Goal: Information Seeking & Learning: Find specific fact

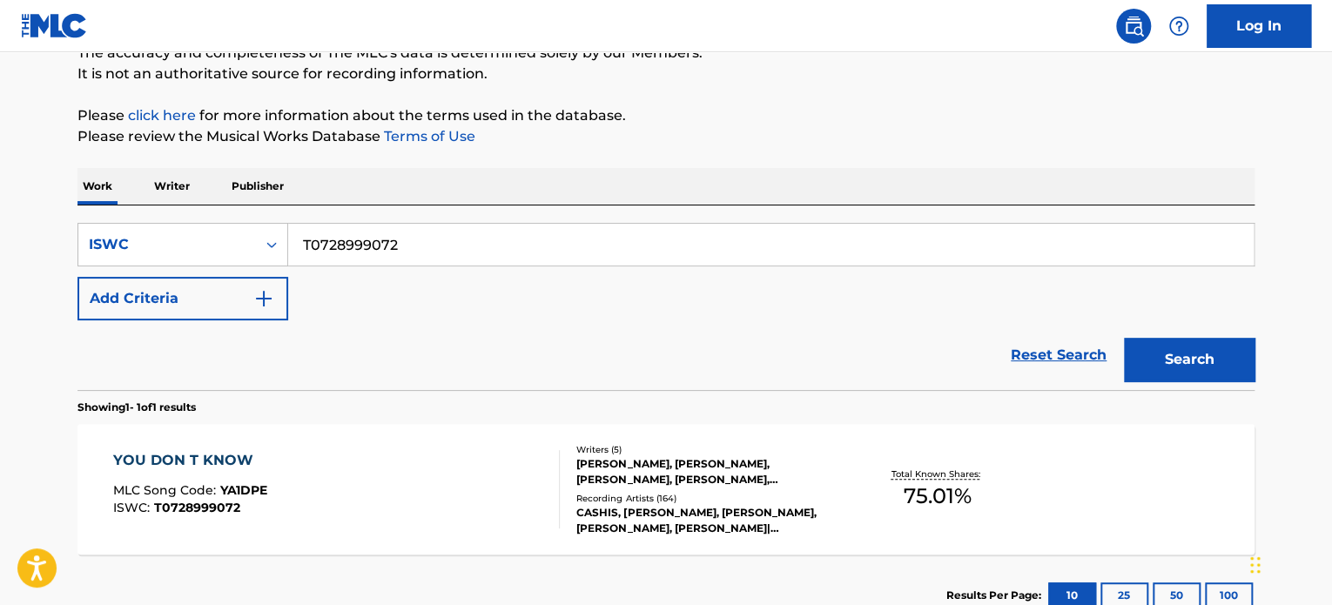
scroll to position [287, 0]
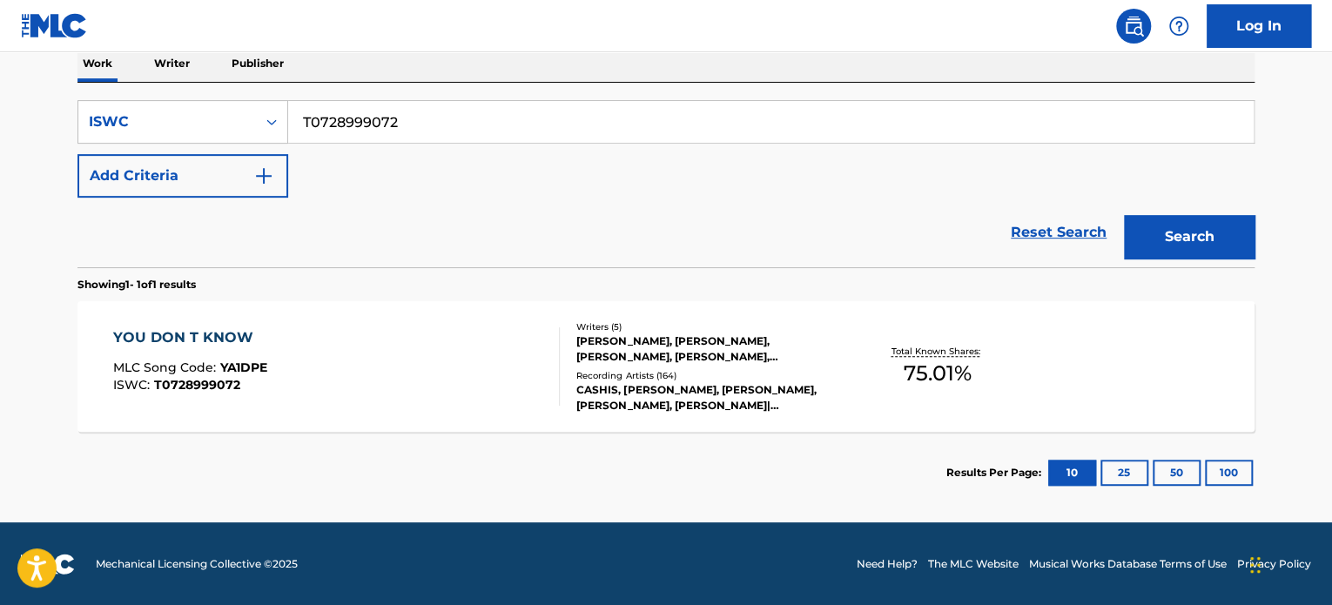
click at [284, 333] on div "YOU DON T KNOW MLC Song Code : YA1DPE ISWC : T0728999072" at bounding box center [337, 366] width 448 height 78
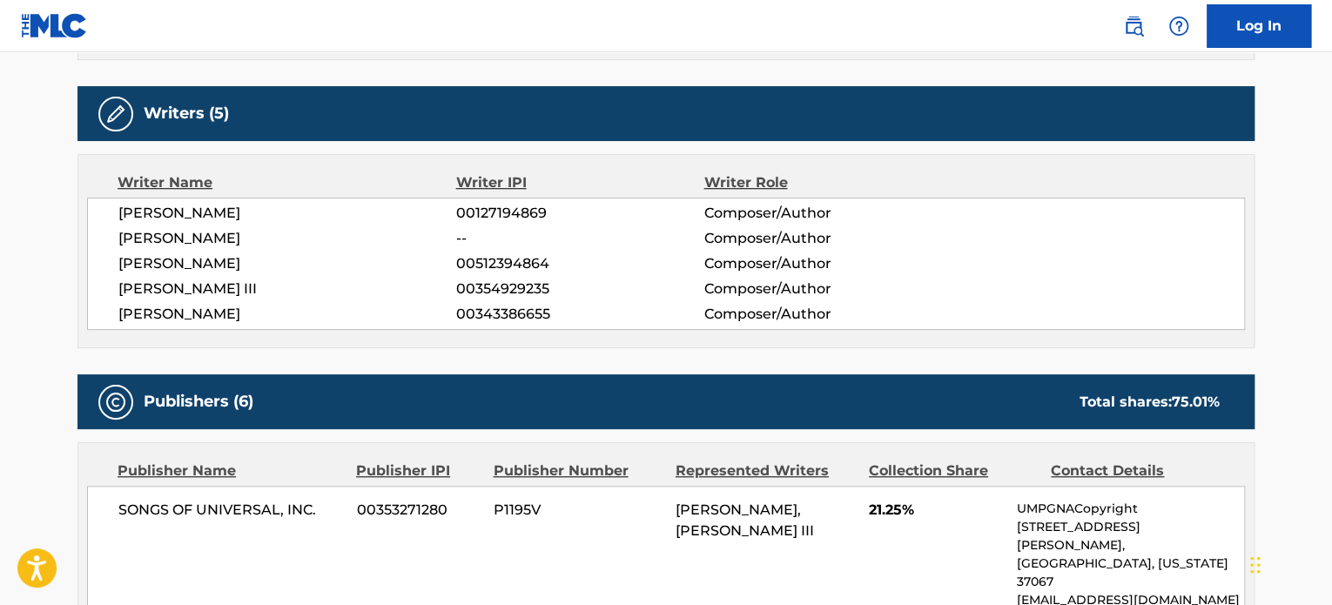
scroll to position [609, 0]
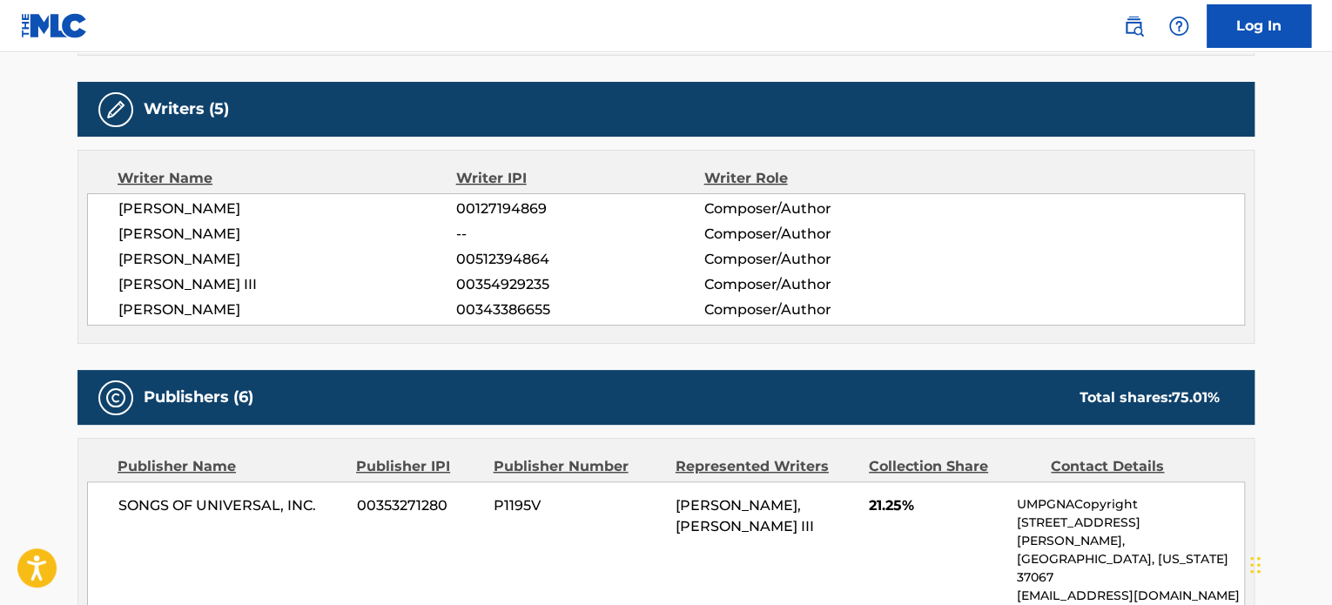
click at [254, 309] on span "[PERSON_NAME]" at bounding box center [287, 310] width 338 height 21
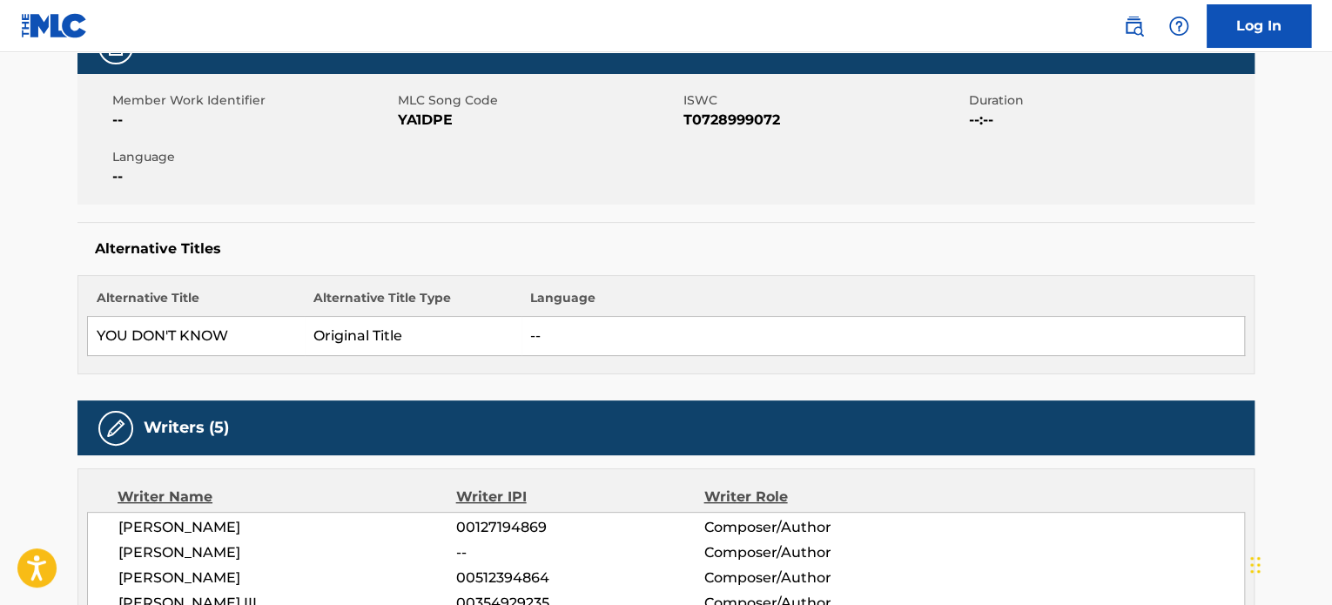
scroll to position [0, 0]
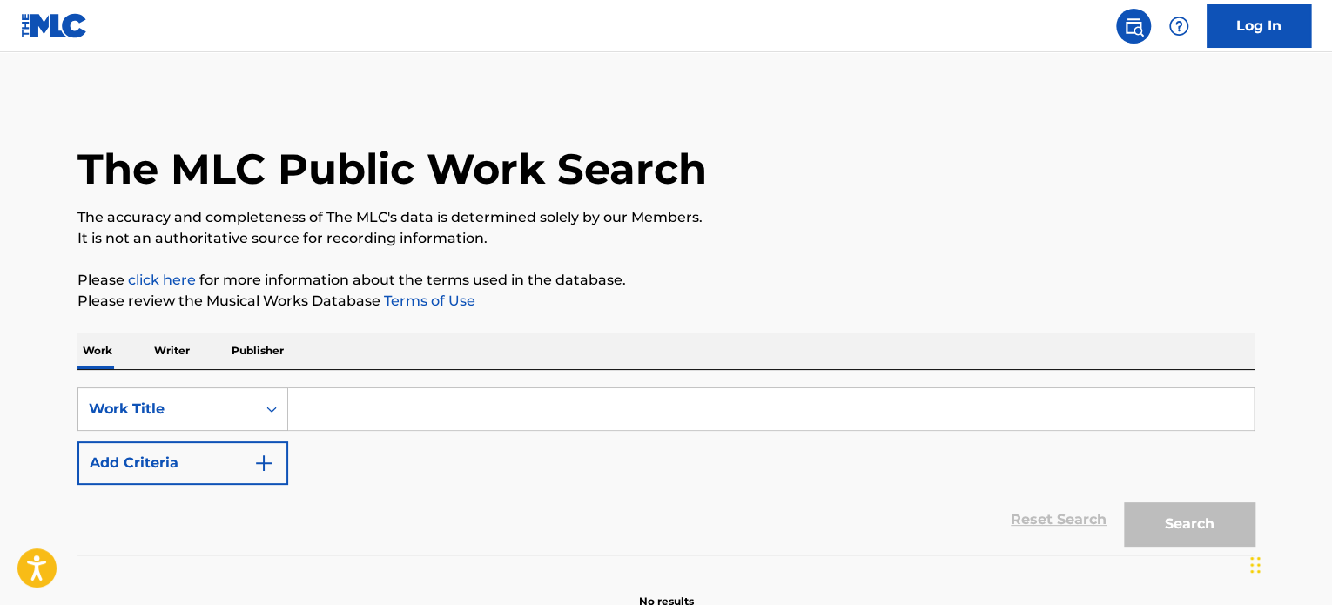
click at [340, 434] on div "SearchWithCriteria400eb772-91a6-41a4-acbd-28f820584d91 Work Title Add Criteria" at bounding box center [665, 436] width 1177 height 98
click at [344, 412] on input "Search Form" at bounding box center [771, 409] width 966 height 42
paste input "T3162292908"
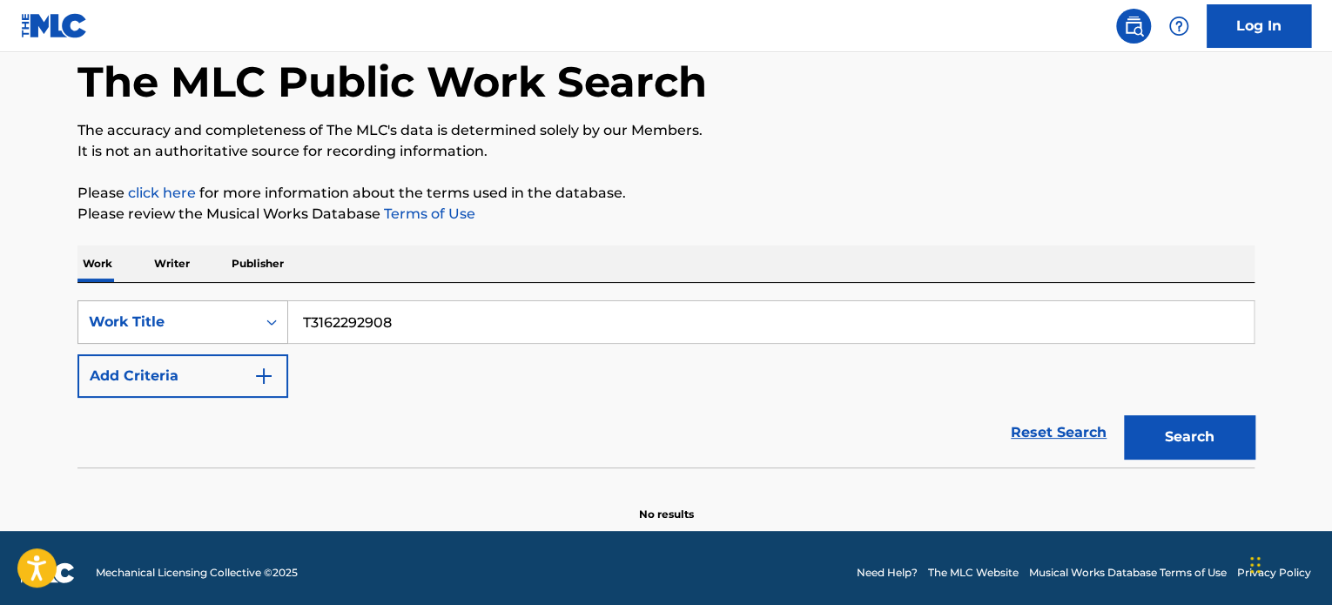
type input "T3162292908"
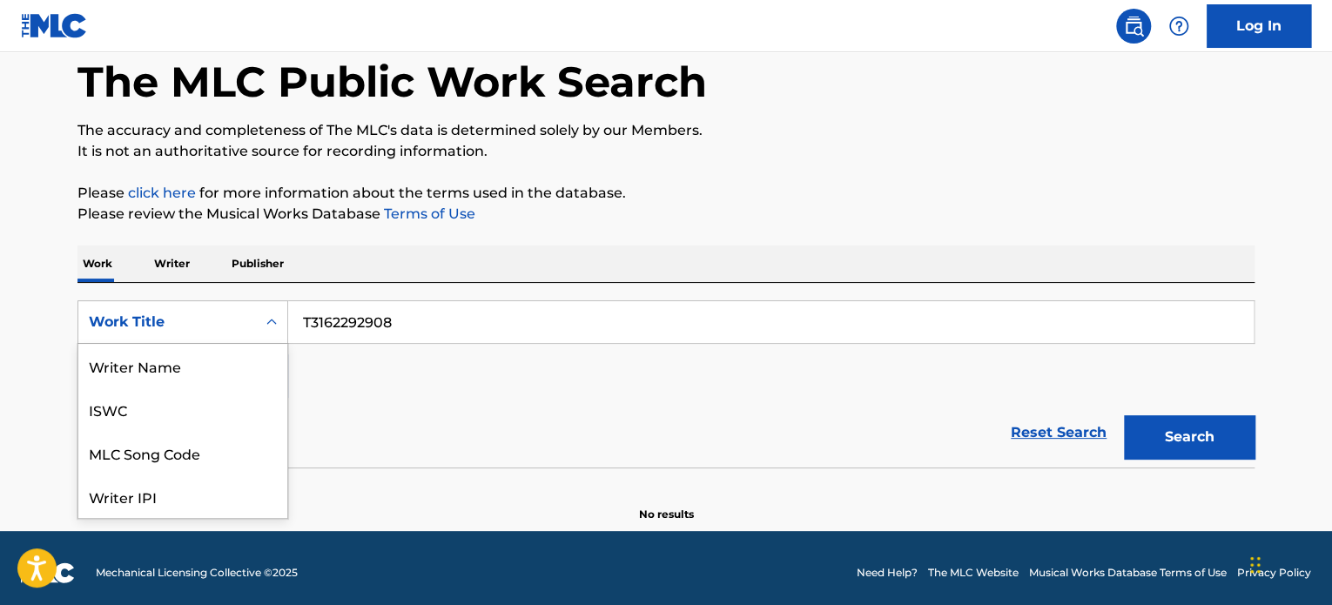
scroll to position [87, 0]
click at [245, 313] on div "Work Title" at bounding box center [167, 322] width 157 height 21
click at [196, 398] on div "ISWC" at bounding box center [182, 409] width 209 height 44
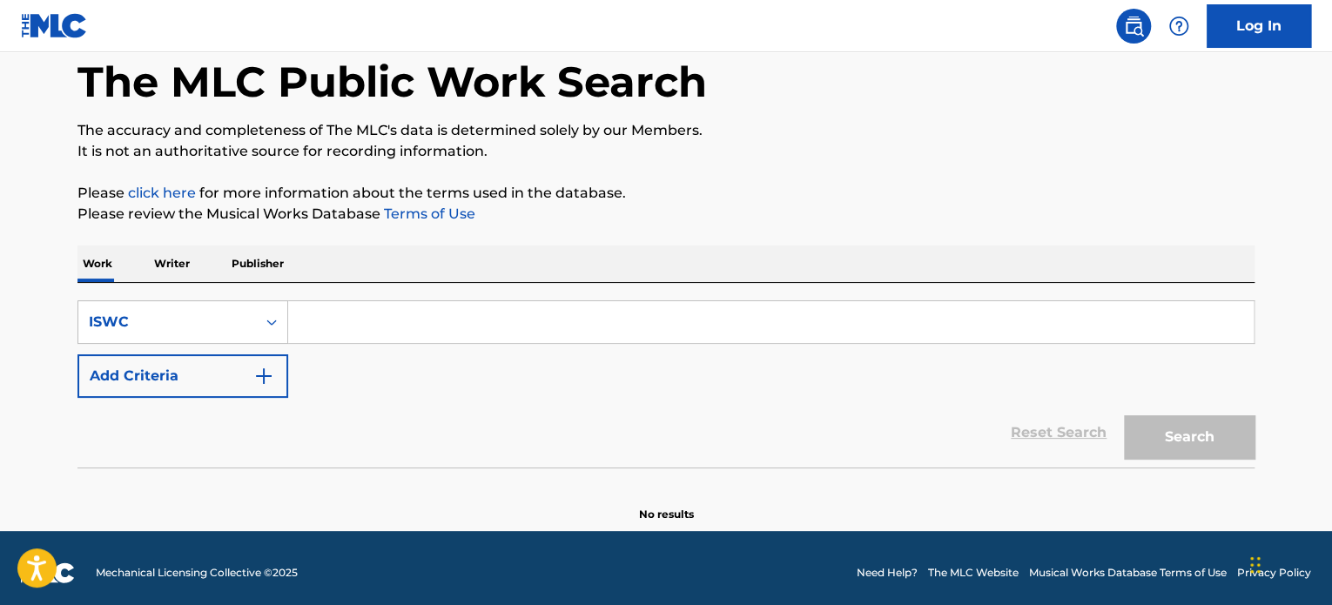
click at [787, 298] on div "SearchWithCriteria1101de65-0392-49ca-a3d4-112cde7bb890 ISWC Add Criteria Reset …" at bounding box center [665, 375] width 1177 height 185
click at [783, 308] on input "Search Form" at bounding box center [771, 322] width 966 height 42
paste input "T3162292908"
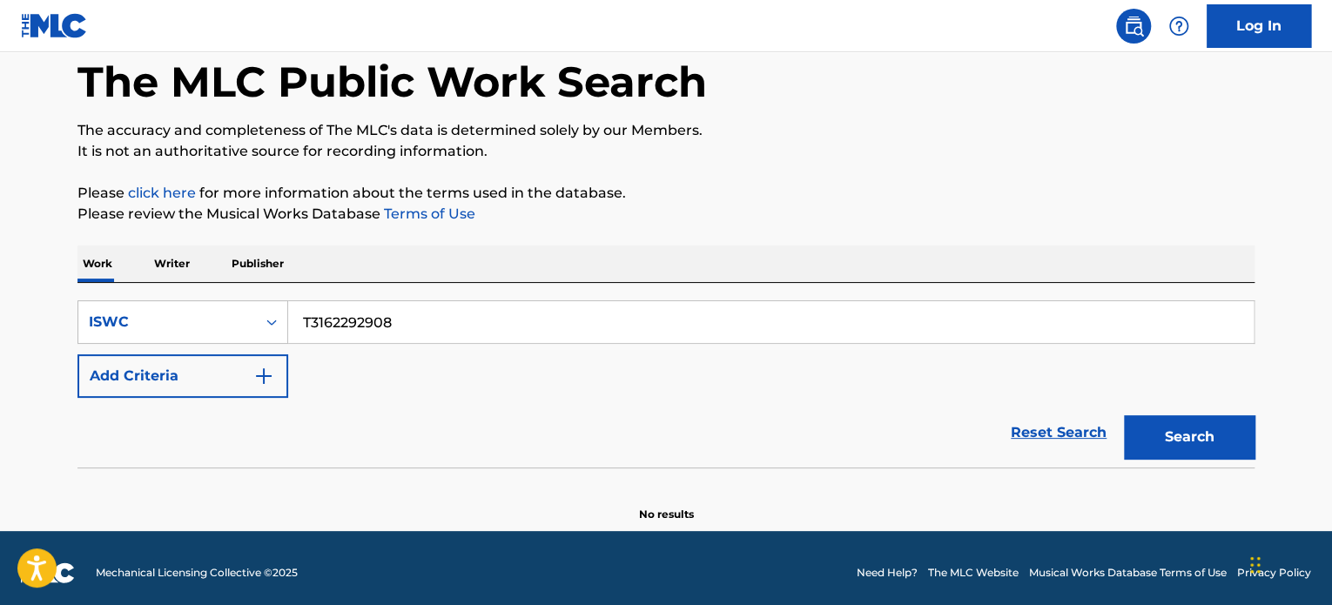
type input "T3162292908"
click at [1225, 419] on button "Search" at bounding box center [1189, 437] width 131 height 44
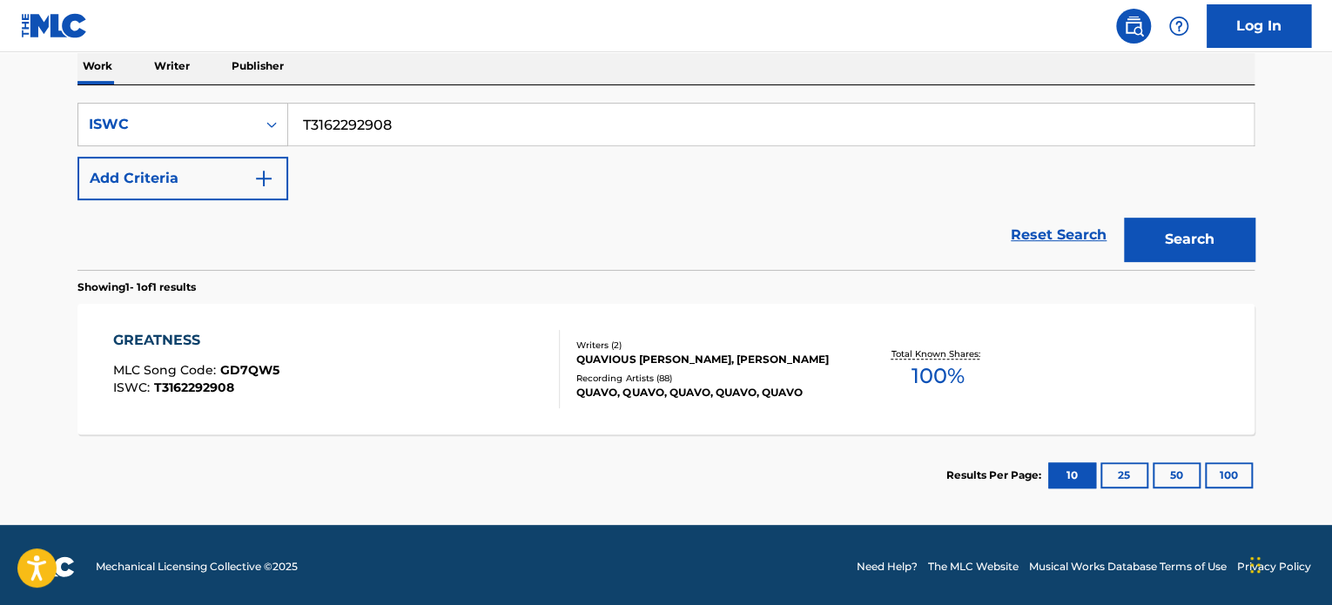
scroll to position [287, 0]
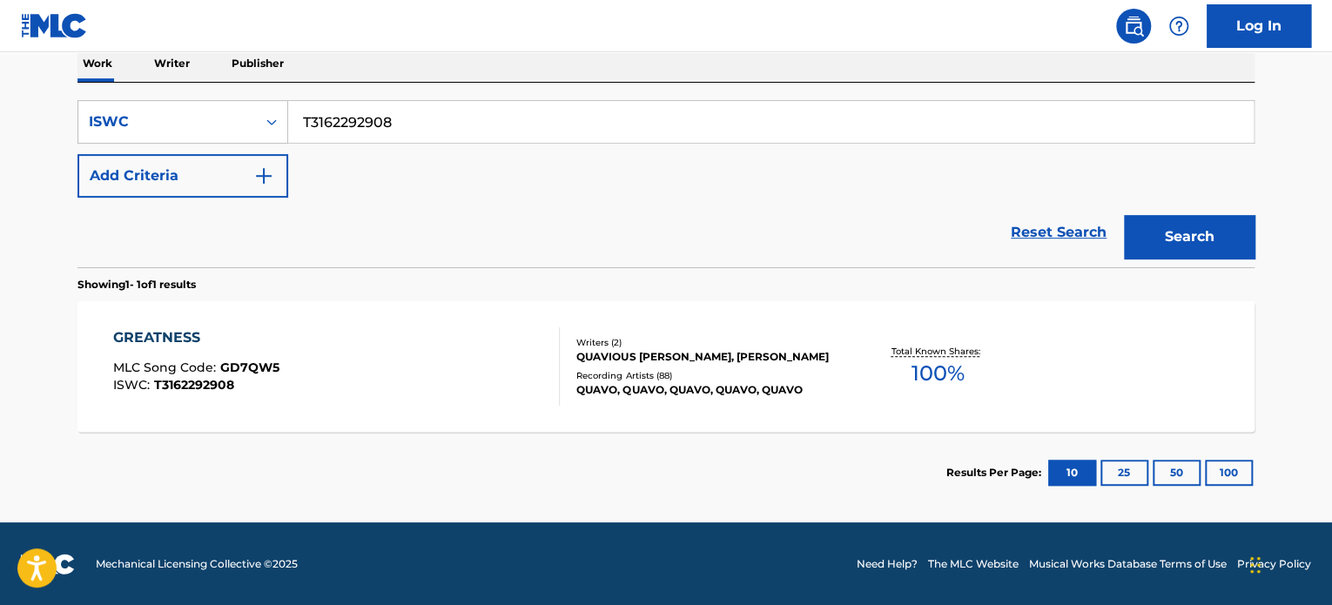
click at [392, 344] on div "GREATNESS MLC Song Code : GD7QW5 ISWC : T3162292908" at bounding box center [337, 366] width 448 height 78
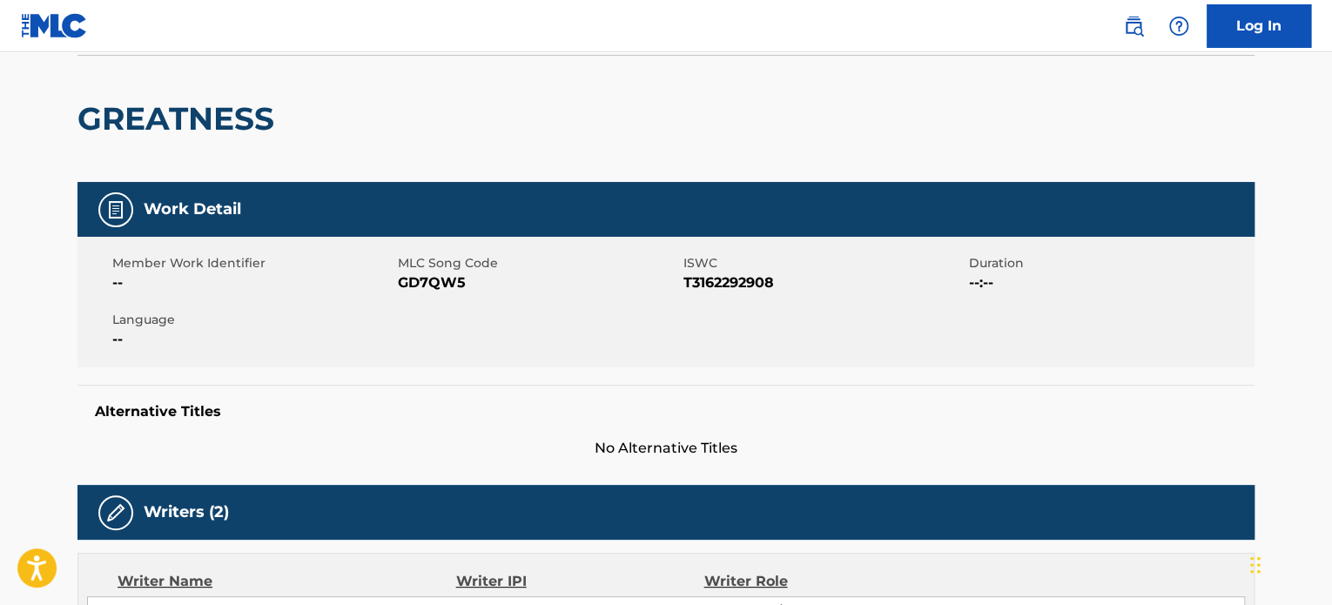
scroll to position [435, 0]
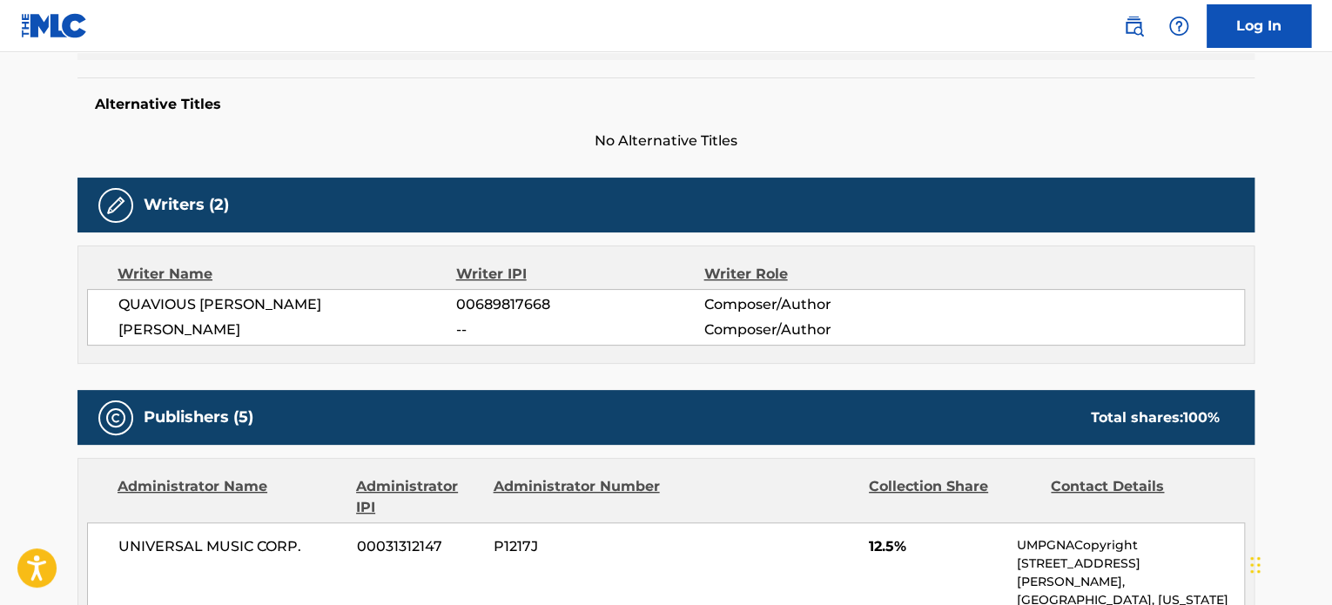
click at [866, 135] on span "No Alternative Titles" at bounding box center [665, 141] width 1177 height 21
click at [182, 340] on div "QUAVIOUS KEYATE MARSHALL 00689817668 Composer/Author GENE HIXON -- Composer/Aut…" at bounding box center [666, 317] width 1158 height 57
click at [181, 340] on div "QUAVIOUS KEYATE MARSHALL 00689817668 Composer/Author GENE HIXON -- Composer/Aut…" at bounding box center [666, 317] width 1158 height 57
click at [229, 303] on span "QUAVIOUS KEYATE MARSHALL" at bounding box center [287, 304] width 338 height 21
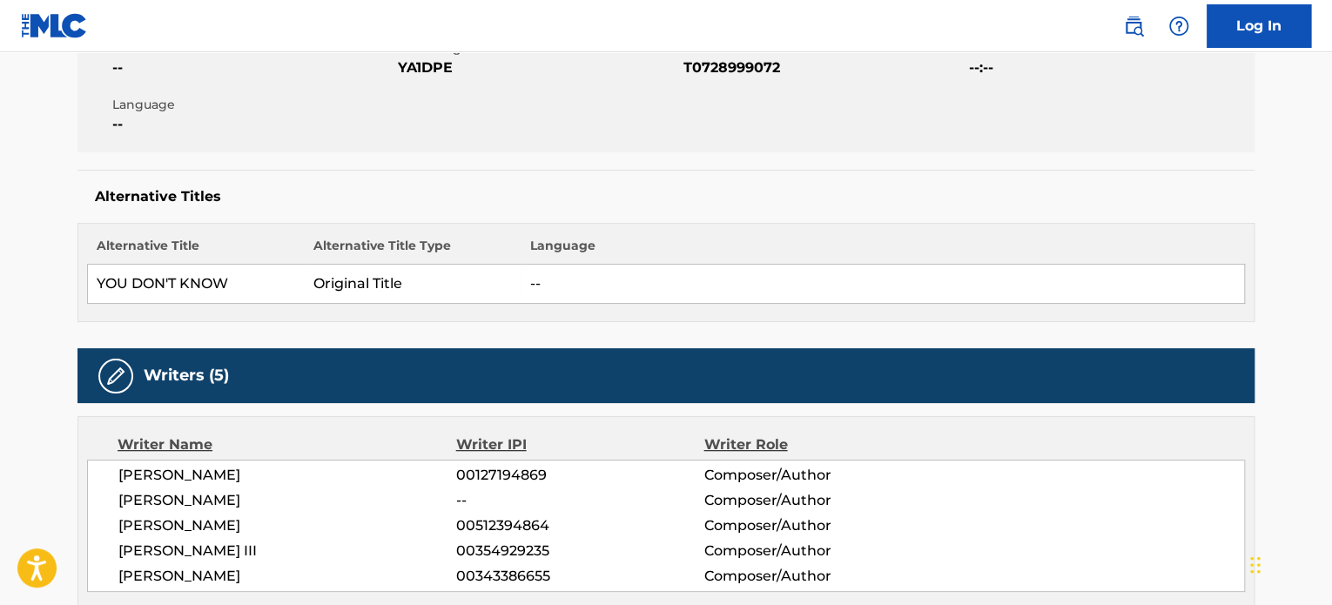
scroll to position [609, 0]
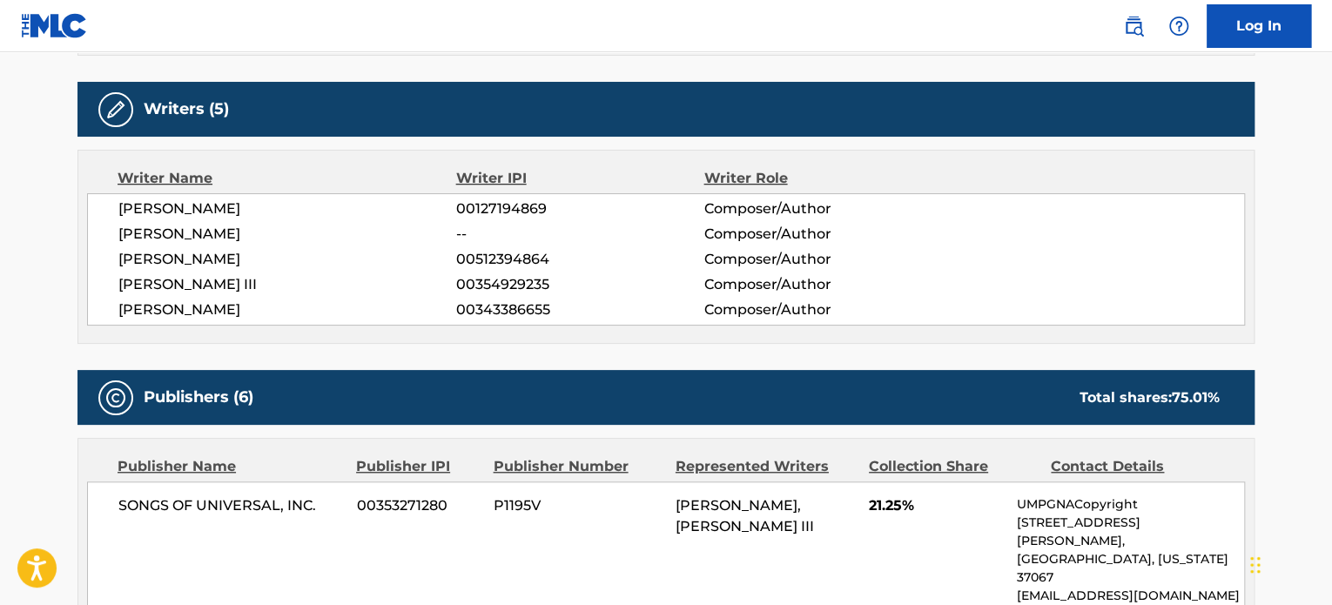
click at [240, 266] on span "[PERSON_NAME]" at bounding box center [287, 259] width 338 height 21
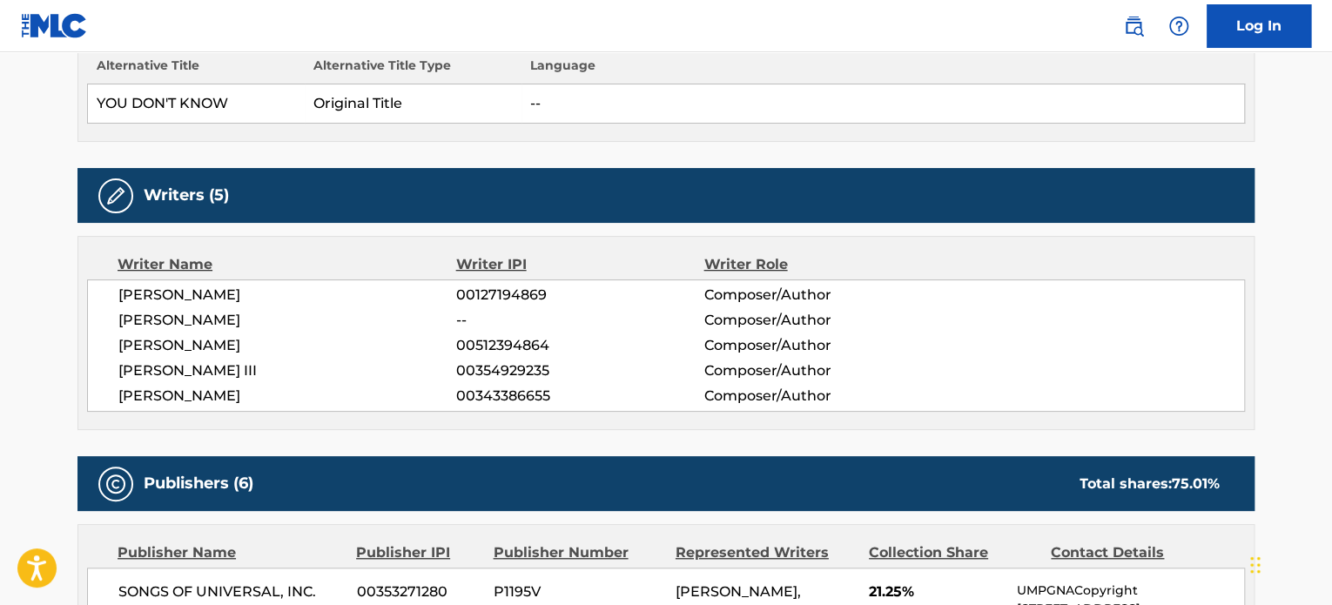
scroll to position [522, 0]
